Goal: Task Accomplishment & Management: Manage account settings

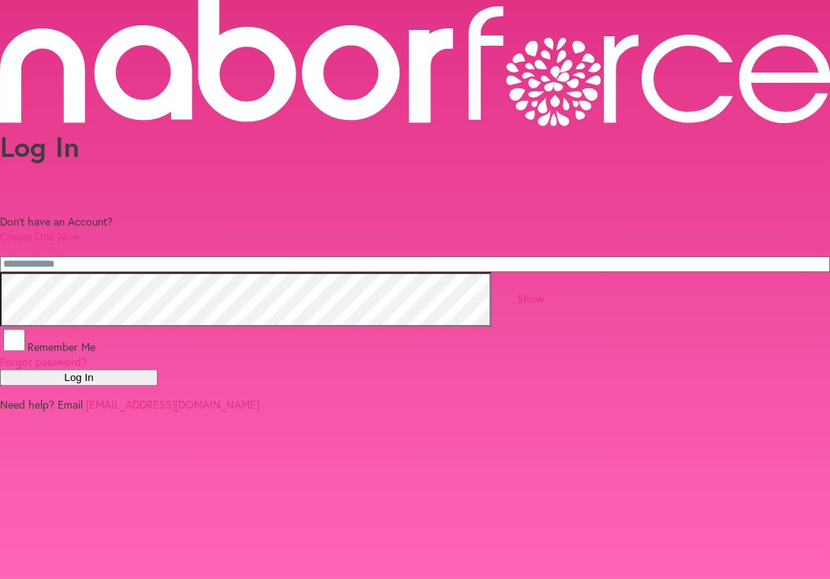
click at [236, 256] on input "email" at bounding box center [415, 264] width 830 height 16
type input "**********"
click at [0, 369] on button "Log In" at bounding box center [79, 377] width 158 height 17
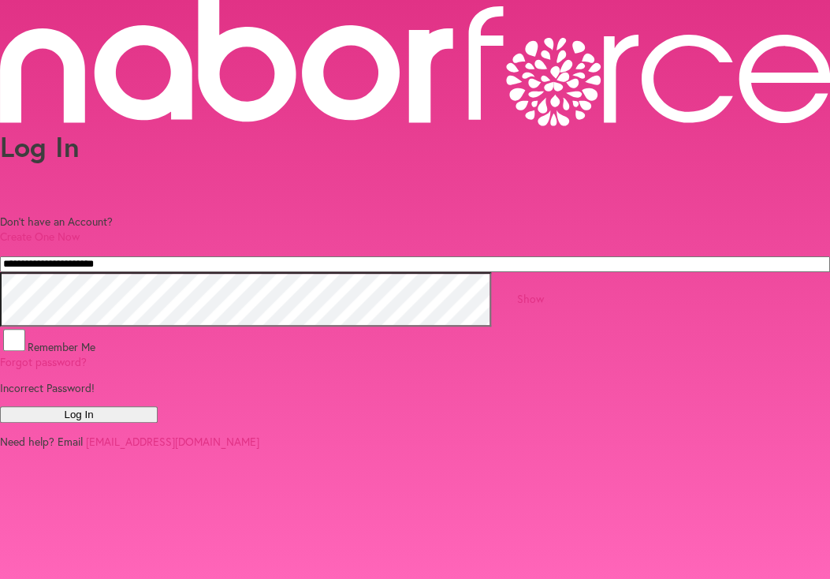
click at [158, 423] on button "Log In" at bounding box center [79, 414] width 158 height 17
click at [0, 406] on button "Log In" at bounding box center [79, 414] width 158 height 17
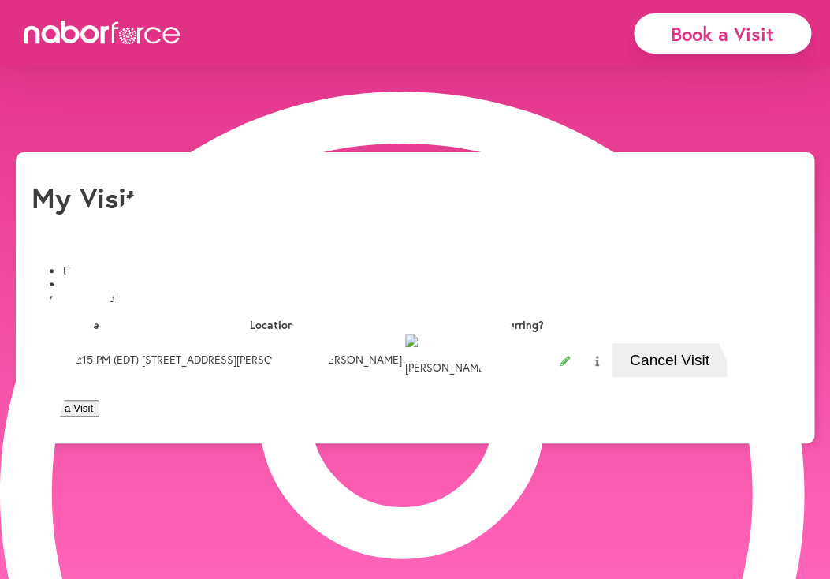
click at [378, 54] on button "Yes" at bounding box center [385, 45] width 30 height 17
